Goal: Task Accomplishment & Management: Complete application form

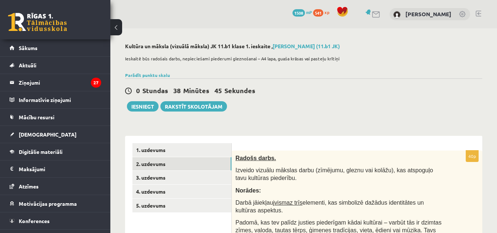
click at [132, 157] on link "2. uzdevums" at bounding box center [181, 164] width 99 height 14
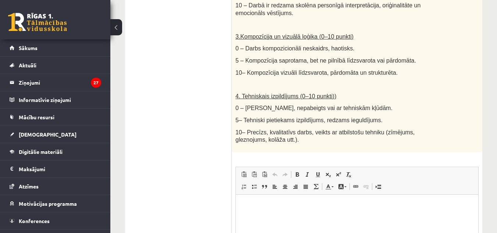
scroll to position [501, 0]
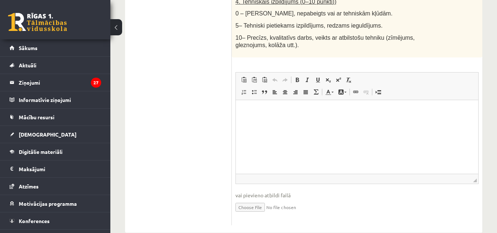
click at [273, 122] on html at bounding box center [357, 111] width 242 height 22
drag, startPoint x: 38, startPoint y: 36, endPoint x: 255, endPoint y: 190, distance: 266.3
click at [255, 199] on input "file" at bounding box center [356, 206] width 243 height 15
click at [291, 122] on html at bounding box center [357, 111] width 242 height 22
click at [251, 199] on input "file" at bounding box center [356, 206] width 243 height 15
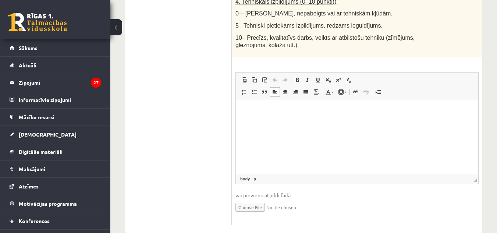
click at [263, 199] on input "file" at bounding box center [356, 206] width 243 height 15
type input "**********"
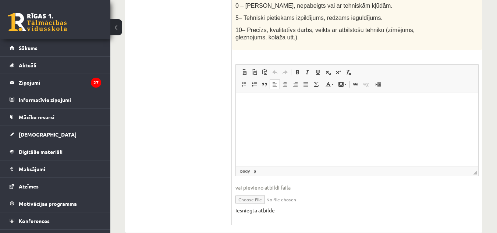
click at [255, 206] on link "Iesniegtā atbilde" at bounding box center [254, 210] width 39 height 8
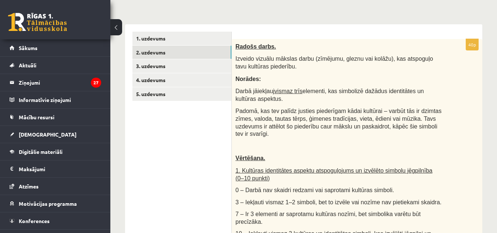
scroll to position [110, 0]
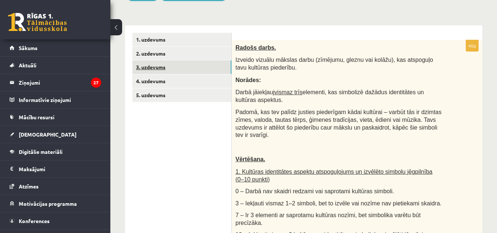
click at [184, 68] on link "3. uzdevums" at bounding box center [181, 67] width 99 height 14
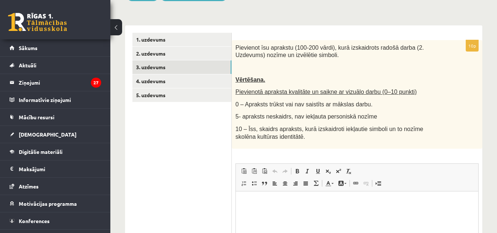
scroll to position [0, 0]
click at [304, 71] on p at bounding box center [338, 67] width 206 height 7
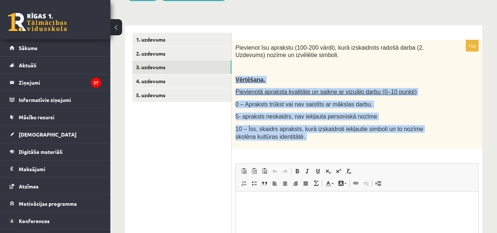
drag, startPoint x: 493, startPoint y: 259, endPoint x: 278, endPoint y: 195, distance: 224.6
click at [319, 150] on div "10p Pievienot īsu aprakstu (100-200 vārdi), kurā izskaidrots radošā darba (2. U…" at bounding box center [357, 178] width 251 height 276
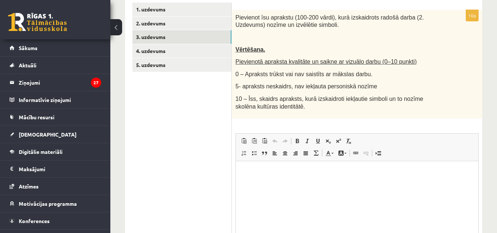
scroll to position [142, 0]
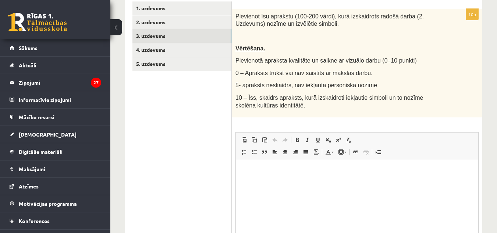
click at [289, 178] on html at bounding box center [357, 171] width 242 height 22
drag, startPoint x: 289, startPoint y: 178, endPoint x: 268, endPoint y: 175, distance: 21.5
click at [268, 175] on html at bounding box center [357, 171] width 242 height 22
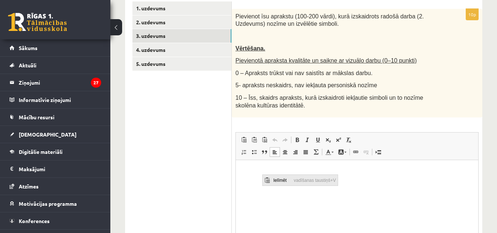
click at [280, 178] on span "Ielīmēt" at bounding box center [282, 180] width 21 height 11
click at [280, 178] on html at bounding box center [357, 171] width 242 height 22
drag, startPoint x: 253, startPoint y: 163, endPoint x: 264, endPoint y: 187, distance: 25.7
click at [264, 182] on html at bounding box center [357, 171] width 242 height 22
click at [261, 182] on html at bounding box center [357, 171] width 242 height 22
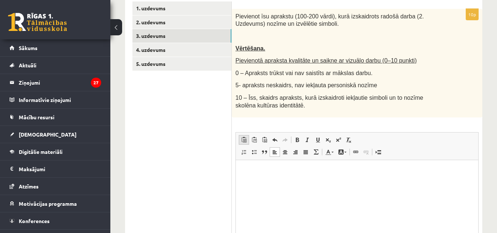
click at [242, 142] on span at bounding box center [244, 140] width 6 height 6
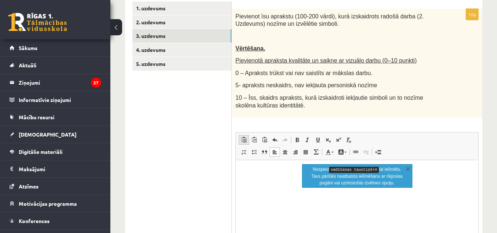
click at [242, 142] on span at bounding box center [244, 140] width 6 height 6
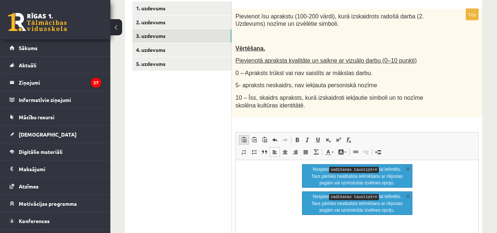
click at [242, 142] on span at bounding box center [244, 140] width 6 height 6
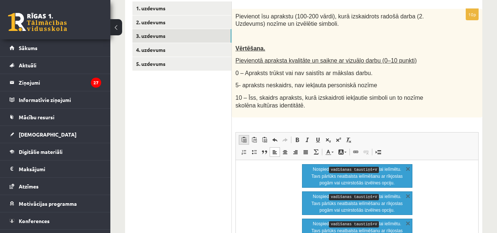
click at [242, 142] on span at bounding box center [244, 140] width 6 height 6
click at [349, 197] on kbd "vadīšanas taustiņš+V" at bounding box center [354, 197] width 50 height 6
click at [258, 182] on html at bounding box center [357, 171] width 242 height 22
click at [405, 167] on link "X" at bounding box center [407, 168] width 7 height 7
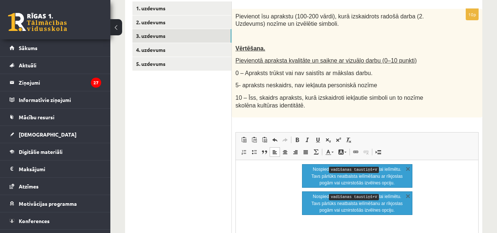
click at [405, 167] on link "X" at bounding box center [407, 168] width 7 height 7
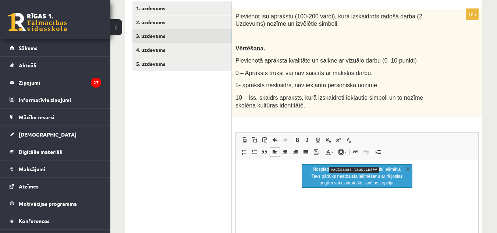
click at [405, 167] on link "X" at bounding box center [407, 168] width 7 height 7
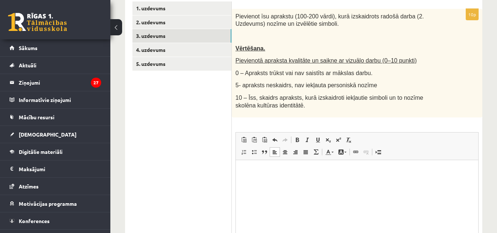
click at [259, 167] on p "Bagātinātā teksta redaktors, wiswyg-editor-user-answer-47433958087060" at bounding box center [357, 171] width 228 height 8
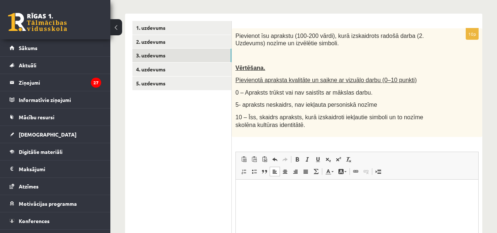
scroll to position [122, 0]
click at [254, 193] on p "Bagātinātā teksta redaktors, wiswyg-editor-user-answer-47433958087060" at bounding box center [357, 191] width 228 height 8
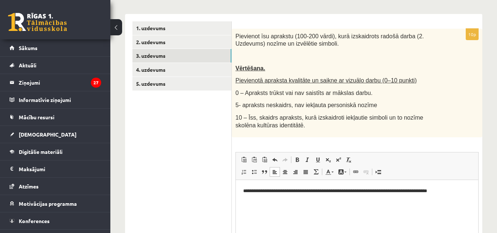
click at [266, 202] on html "**********" at bounding box center [357, 191] width 242 height 22
click at [474, 191] on html "**********" at bounding box center [357, 191] width 242 height 22
click at [474, 191] on html "**********" at bounding box center [357, 195] width 242 height 30
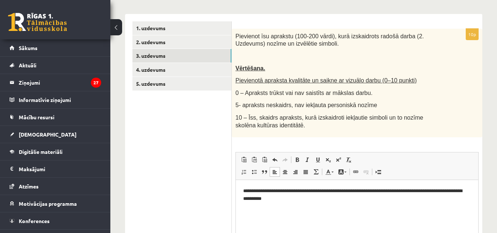
click at [440, 206] on html "**********" at bounding box center [357, 195] width 242 height 30
click at [265, 206] on p "**********" at bounding box center [357, 198] width 228 height 23
click at [264, 205] on p "**********" at bounding box center [357, 198] width 228 height 23
click at [273, 206] on p "**********" at bounding box center [357, 198] width 228 height 23
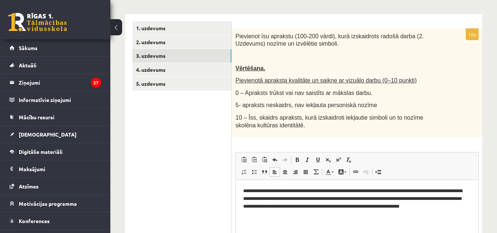
click at [273, 206] on p "**********" at bounding box center [357, 202] width 228 height 31
click at [305, 212] on p "**********" at bounding box center [357, 202] width 228 height 31
click at [305, 212] on p "**********" at bounding box center [357, 206] width 228 height 38
click at [320, 221] on p "**********" at bounding box center [357, 206] width 228 height 38
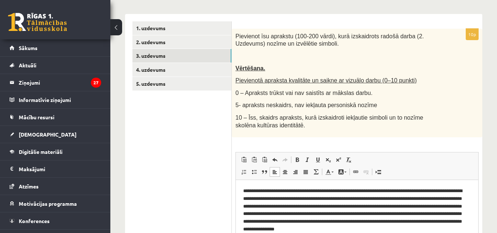
click at [320, 221] on p "**********" at bounding box center [357, 214] width 228 height 54
click at [324, 220] on p "**********" at bounding box center [357, 210] width 228 height 46
click at [462, 228] on p "**********" at bounding box center [357, 210] width 228 height 46
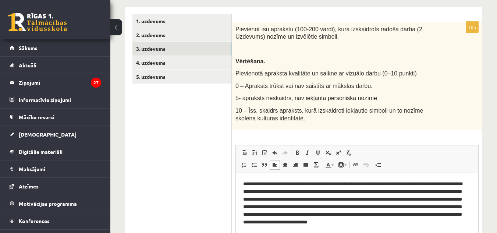
click at [462, 228] on p "**********" at bounding box center [357, 207] width 228 height 54
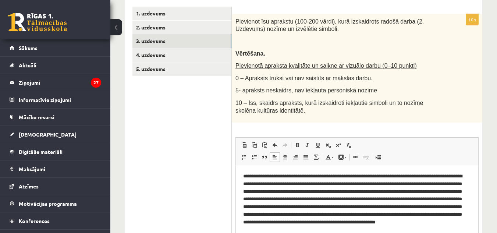
scroll to position [143, 0]
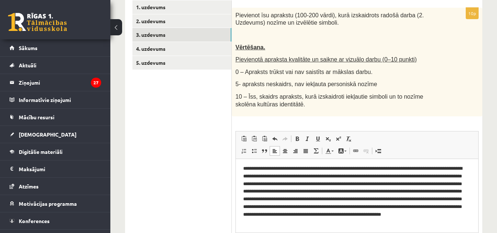
click at [462, 228] on p "**********" at bounding box center [354, 199] width 222 height 69
click at [194, 56] on link "5. uzdevums" at bounding box center [181, 63] width 99 height 14
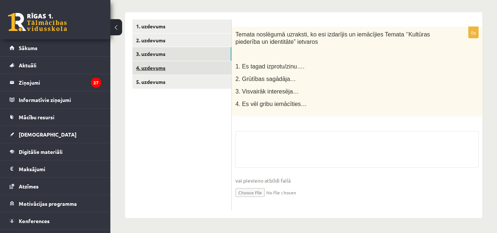
click at [196, 54] on link "3. uzdevums" at bounding box center [181, 54] width 99 height 14
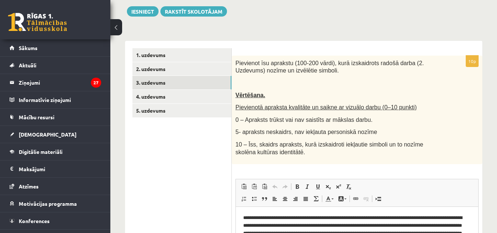
scroll to position [95, 0]
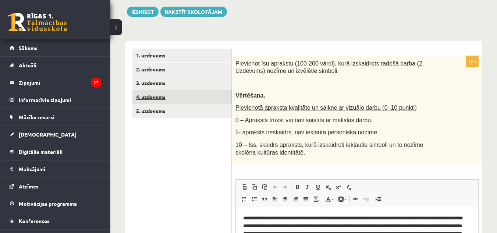
click at [173, 100] on link "4. uzdevums" at bounding box center [181, 97] width 99 height 14
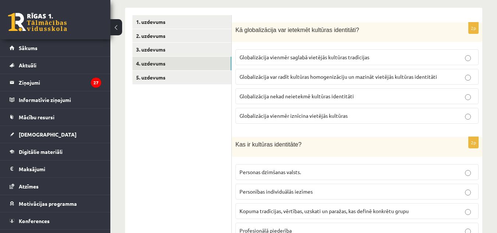
scroll to position [128, 0]
click at [388, 81] on label "Globalizācija var radīt kultūras homogenizāciju un mazināt vietējās kultūras id…" at bounding box center [356, 76] width 243 height 16
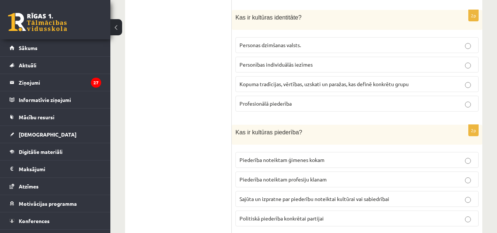
scroll to position [255, 0]
click at [300, 88] on label "Kopuma tradīcijas, vērtības, uzskati un paražas, kas definē konkrētu grupu" at bounding box center [356, 84] width 243 height 16
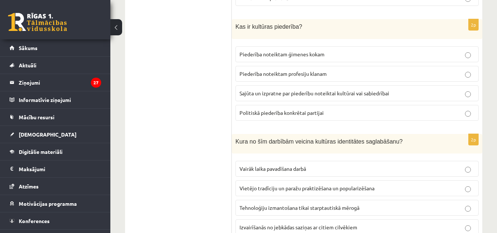
scroll to position [361, 0]
click at [389, 92] on span "Sajūta un izpratne par piederību noteiktai kultūrai vai sabiedrībai" at bounding box center [314, 92] width 150 height 7
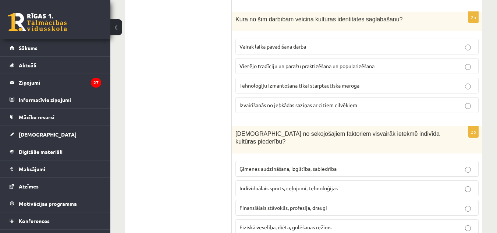
scroll to position [483, 0]
click at [396, 74] on label "Vietējo tradīciju un paražu praktizēšana un popularizēšana" at bounding box center [356, 66] width 243 height 16
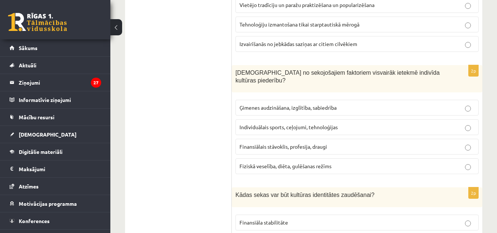
scroll to position [544, 0]
click at [368, 103] on p "Ģimenes audzināšana, izglītība, sabiedrība" at bounding box center [356, 107] width 235 height 8
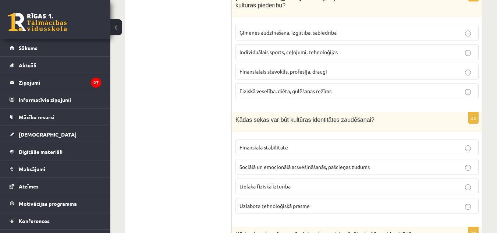
scroll to position [620, 0]
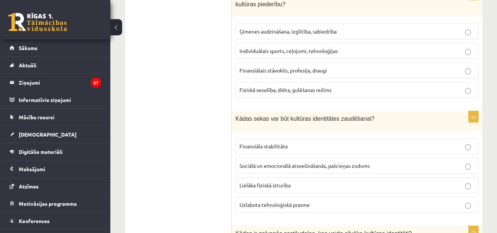
click at [372, 162] on p "Sociālā un emocionālā atsvešināšanās, pašcieņas zudums" at bounding box center [356, 166] width 235 height 8
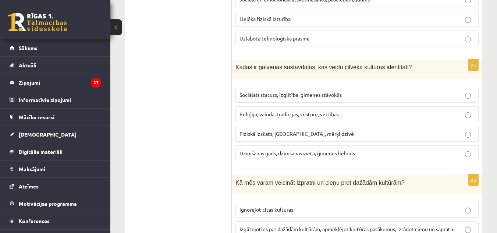
scroll to position [819, 0]
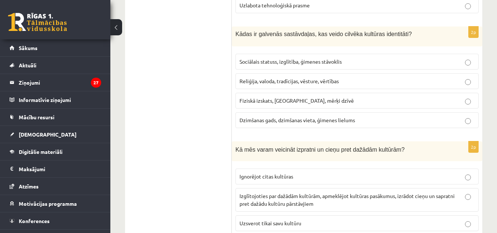
click at [373, 77] on p "Reliģija, valoda, tradīcijas, vēsture, vērtības" at bounding box center [356, 81] width 235 height 8
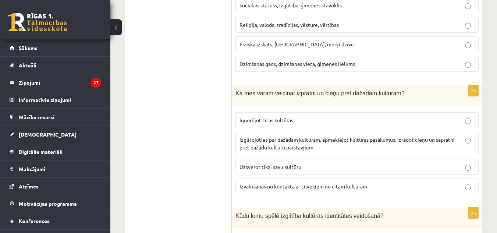
scroll to position [878, 0]
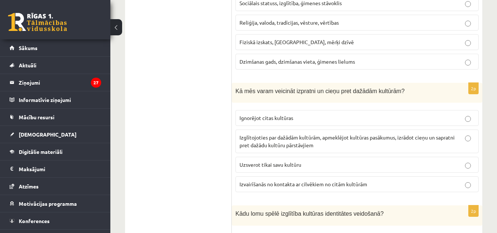
click at [409, 134] on p "Izglītojoties par dažādām kultūrām, apmeklējot kultūras pasākumus, izrādot cieņ…" at bounding box center [356, 141] width 235 height 15
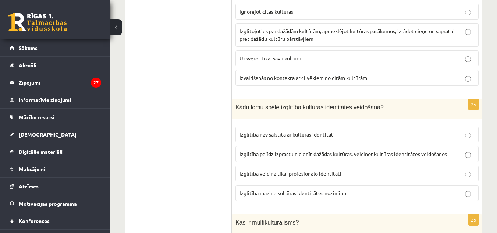
scroll to position [986, 0]
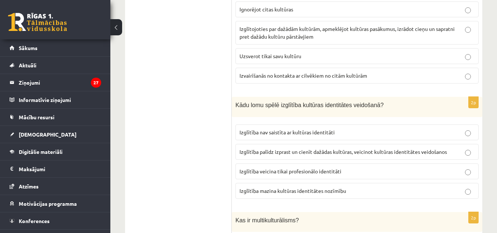
click at [397, 144] on label "Izglītība palīdz izprast un cienīt dažādas kultūras, veicinot kultūras identitā…" at bounding box center [356, 152] width 243 height 16
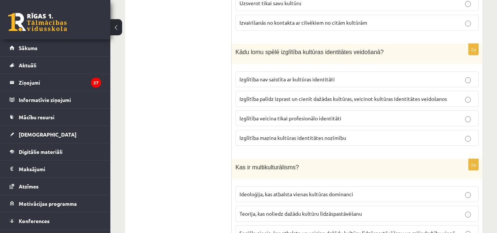
scroll to position [1096, 0]
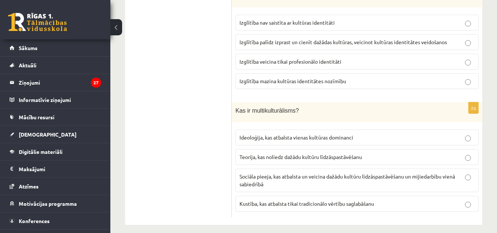
click at [392, 173] on span "Sociāla pieeja, kas atbalsta un veicina dažādu kultūru līdzāspastāvēšanu un mij…" at bounding box center [347, 180] width 216 height 14
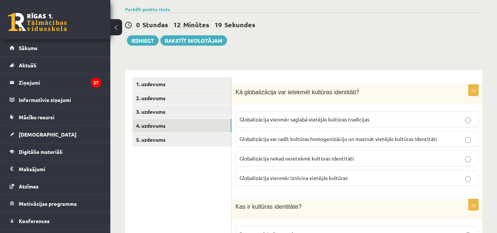
scroll to position [66, 0]
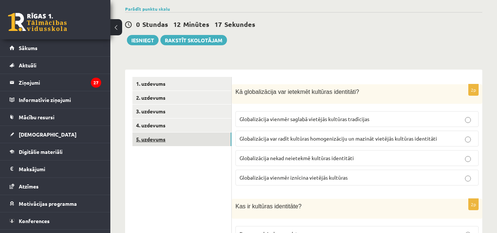
click at [213, 142] on link "5. uzdevums" at bounding box center [181, 139] width 99 height 14
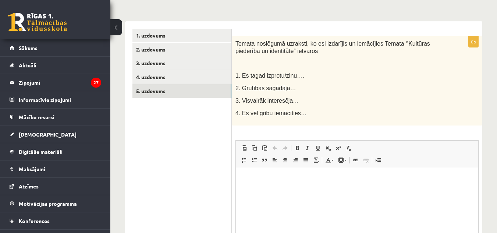
scroll to position [160, 0]
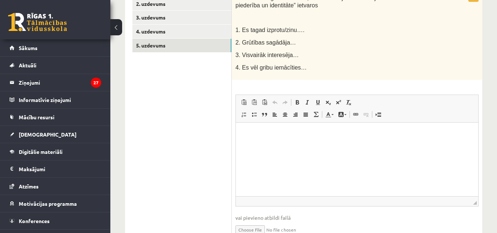
drag, startPoint x: 579, startPoint y: 280, endPoint x: 343, endPoint y: 157, distance: 265.9
click at [343, 145] on html at bounding box center [357, 133] width 242 height 22
click at [357, 135] on p "**********" at bounding box center [357, 133] width 228 height 8
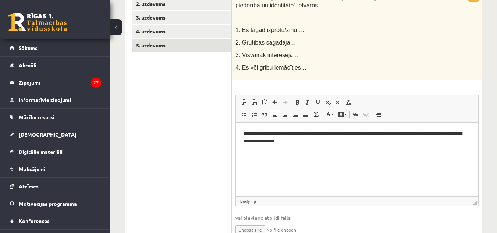
scroll to position [0, 0]
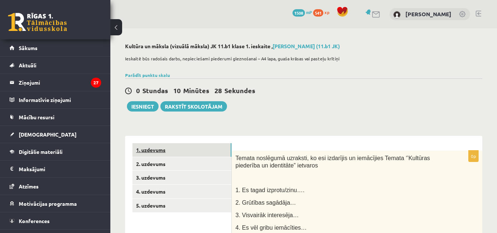
click at [187, 148] on link "1. uzdevums" at bounding box center [181, 150] width 99 height 14
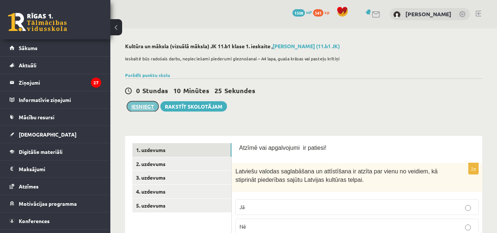
click at [148, 103] on button "Iesniegt" at bounding box center [143, 106] width 32 height 10
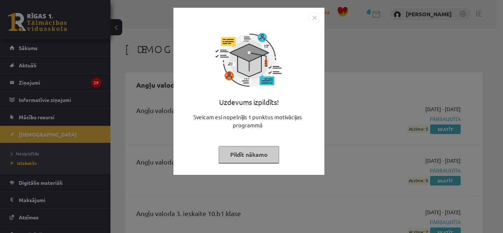
click at [312, 18] on img "Close" at bounding box center [314, 17] width 11 height 11
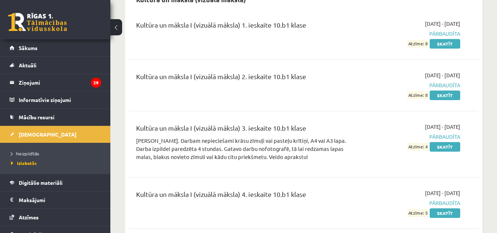
scroll to position [2054, 0]
click at [446, 39] on link "Skatīt" at bounding box center [445, 44] width 31 height 10
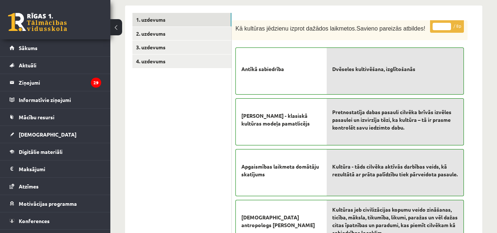
scroll to position [115, 0]
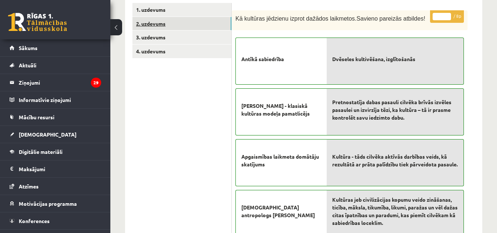
click at [205, 26] on link "2. uzdevums" at bounding box center [181, 24] width 99 height 14
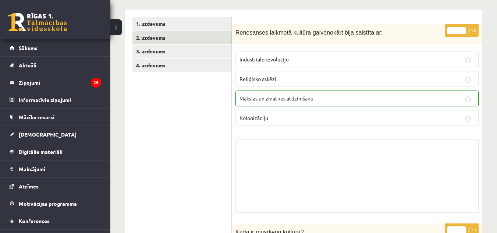
scroll to position [99, 0]
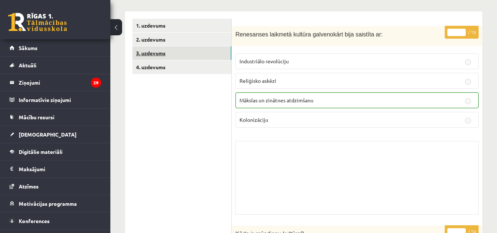
click at [193, 54] on link "3. uzdevums" at bounding box center [181, 53] width 99 height 14
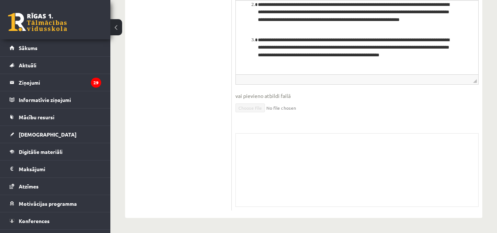
scroll to position [0, 0]
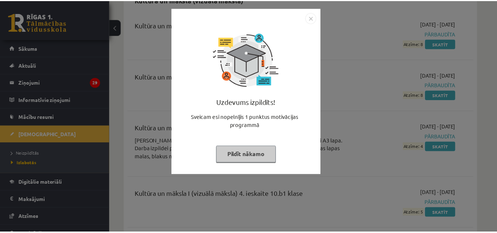
scroll to position [2054, 0]
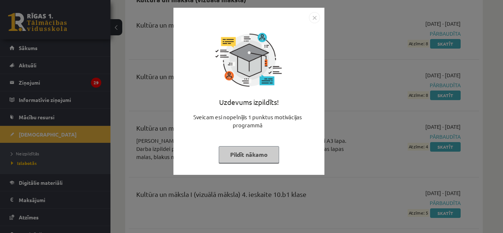
click at [316, 19] on img "Close" at bounding box center [314, 17] width 11 height 11
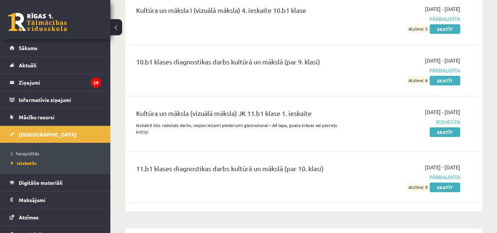
scroll to position [2246, 0]
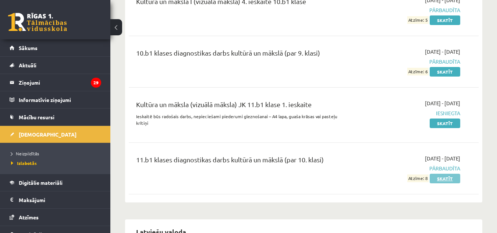
click at [450, 174] on link "Skatīt" at bounding box center [445, 179] width 31 height 10
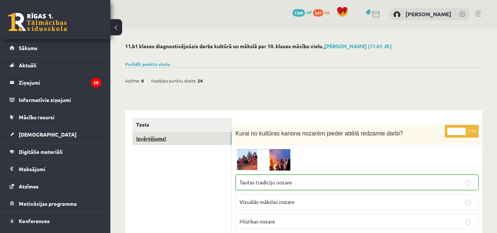
click at [196, 141] on link "Izvērtējums!" at bounding box center [181, 139] width 99 height 14
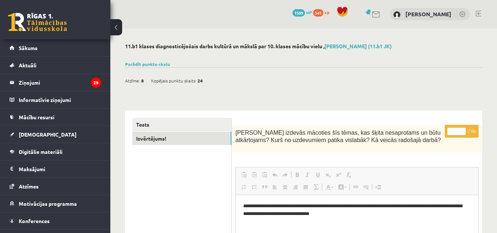
click at [480, 14] on link at bounding box center [479, 14] width 6 height 6
